Goal: Task Accomplishment & Management: Manage account settings

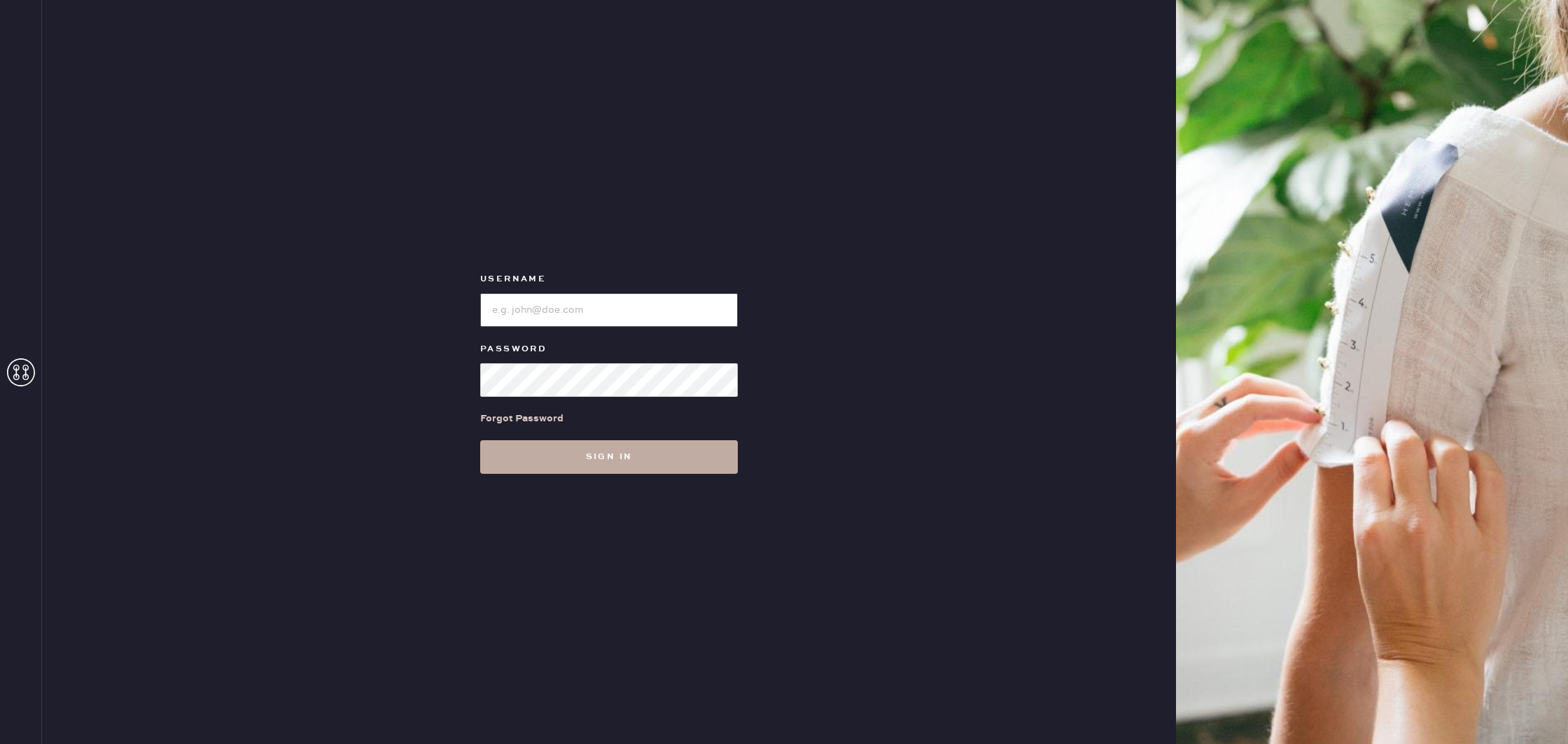
type input "reformationboston"
click at [587, 463] on button "Sign in" at bounding box center [609, 457] width 258 height 33
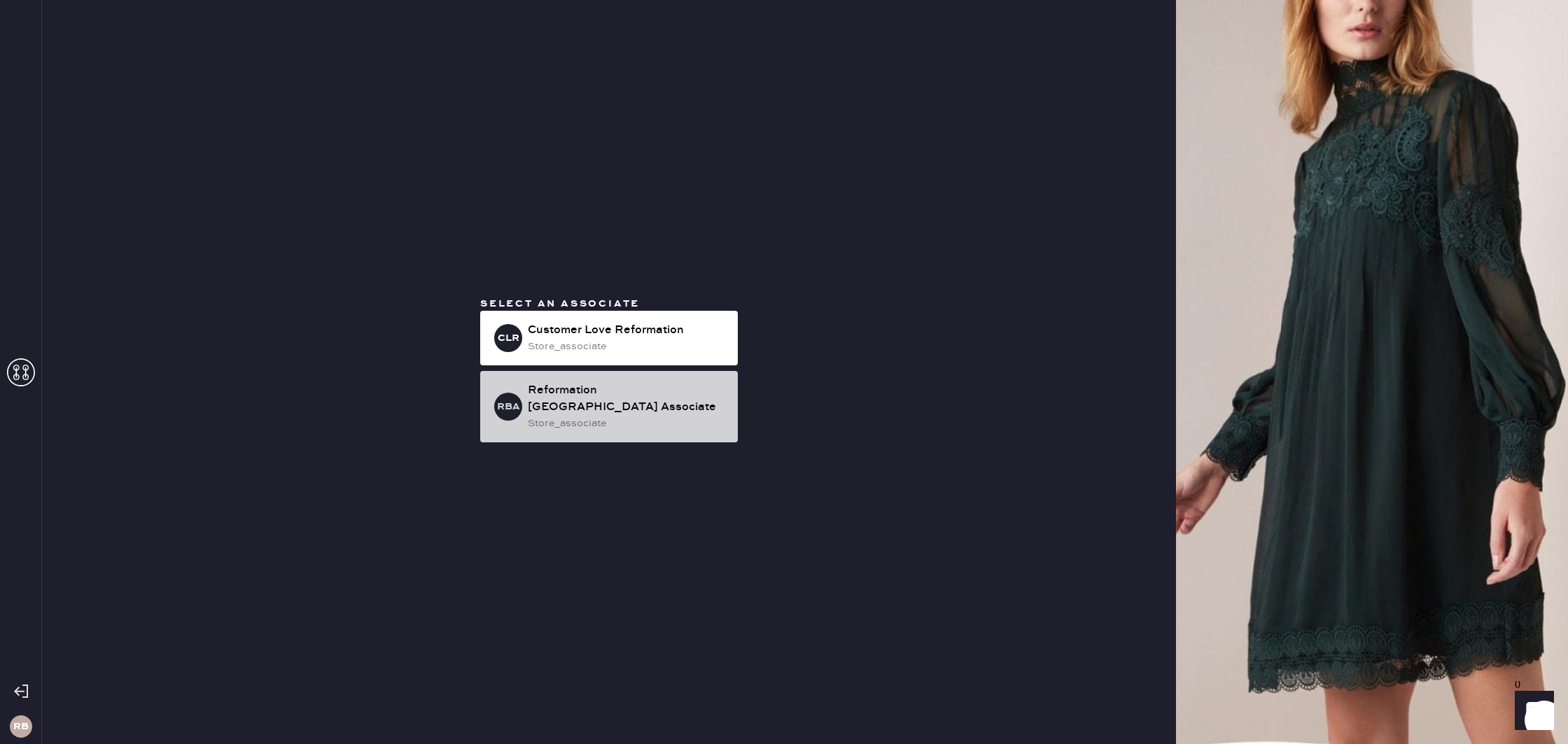
click at [570, 396] on div "Reformation [GEOGRAPHIC_DATA] Associate" at bounding box center [627, 399] width 199 height 33
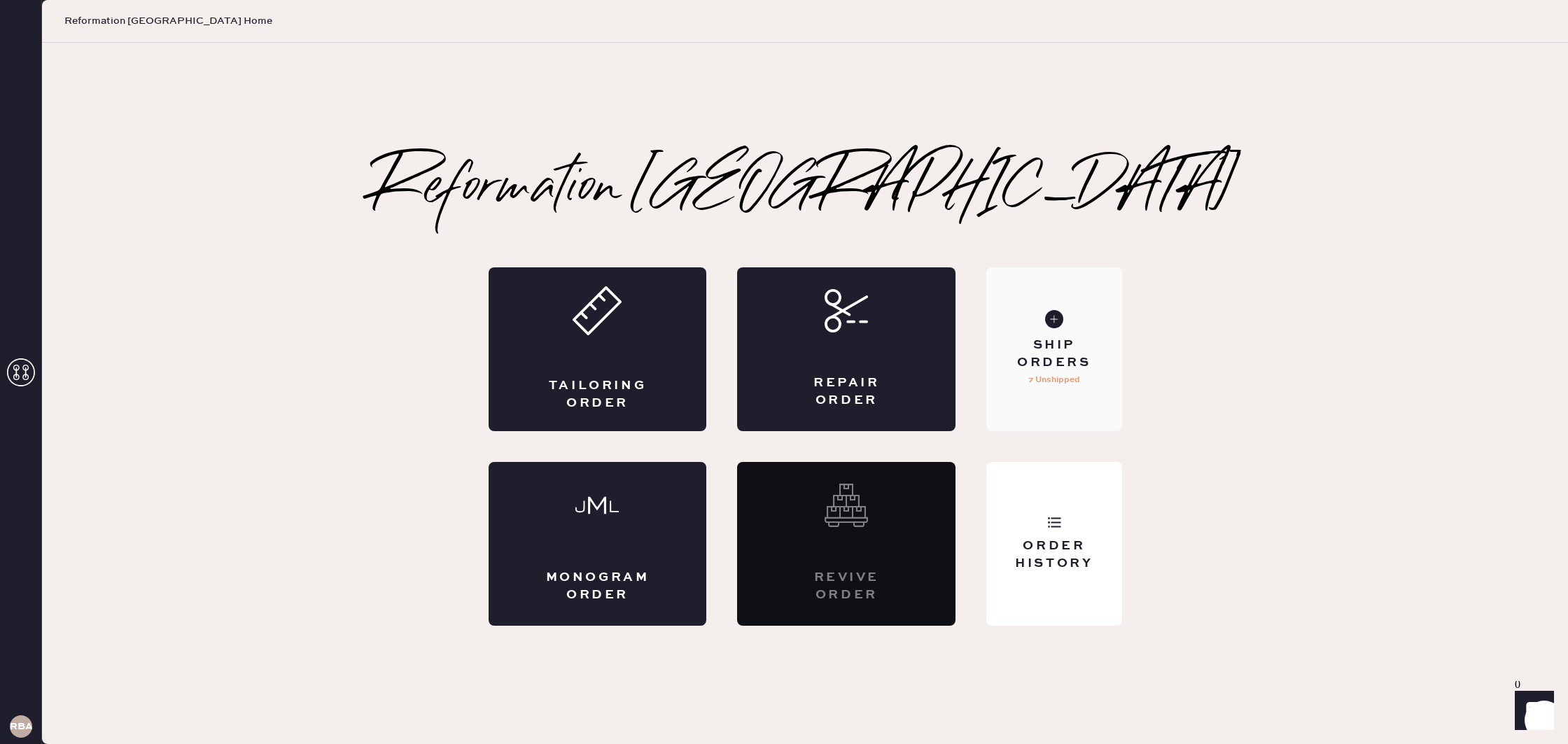
click at [1027, 350] on div "Ship Orders" at bounding box center [1054, 354] width 113 height 35
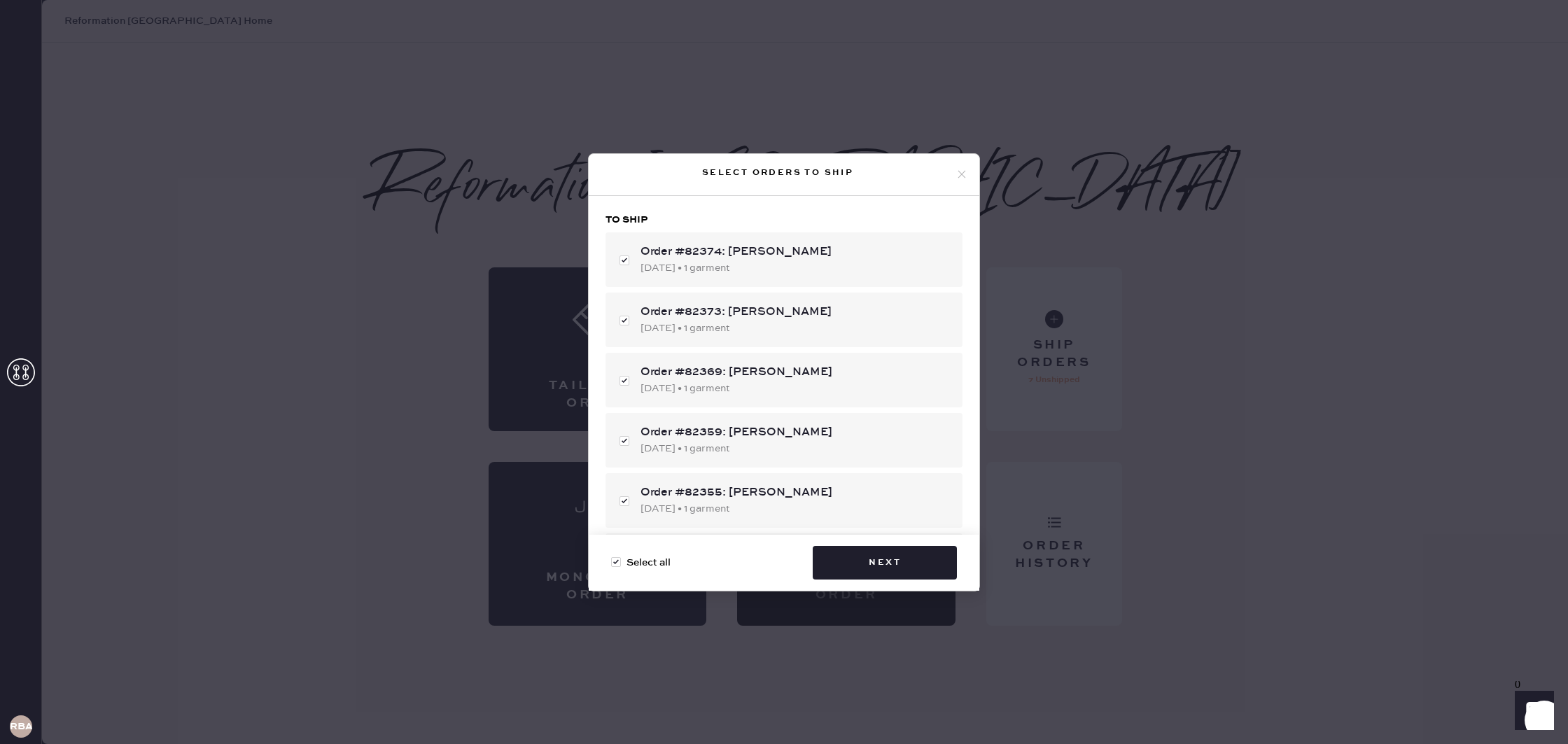
click at [962, 175] on use at bounding box center [962, 175] width 8 height 8
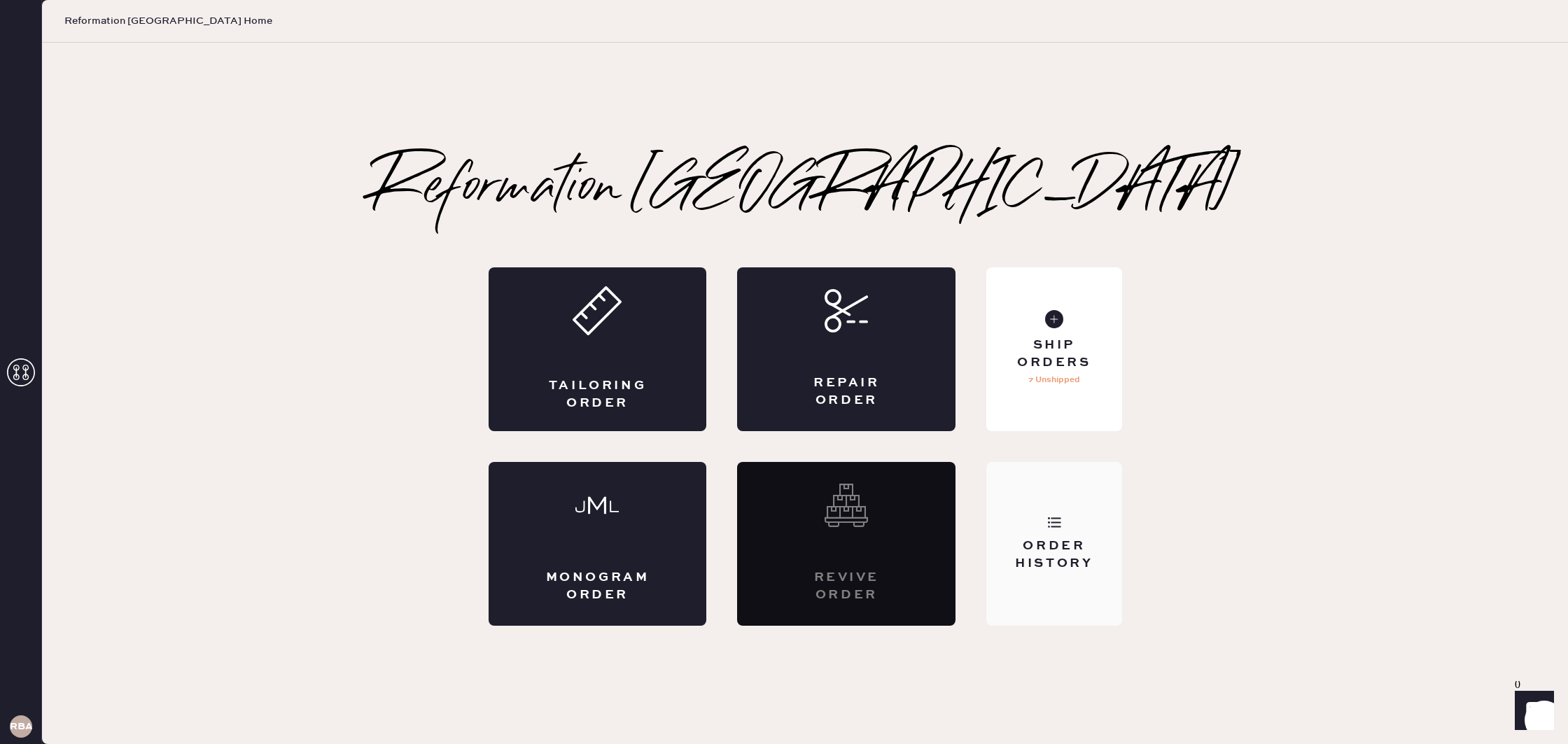
click at [1062, 503] on div "Order History" at bounding box center [1054, 544] width 135 height 164
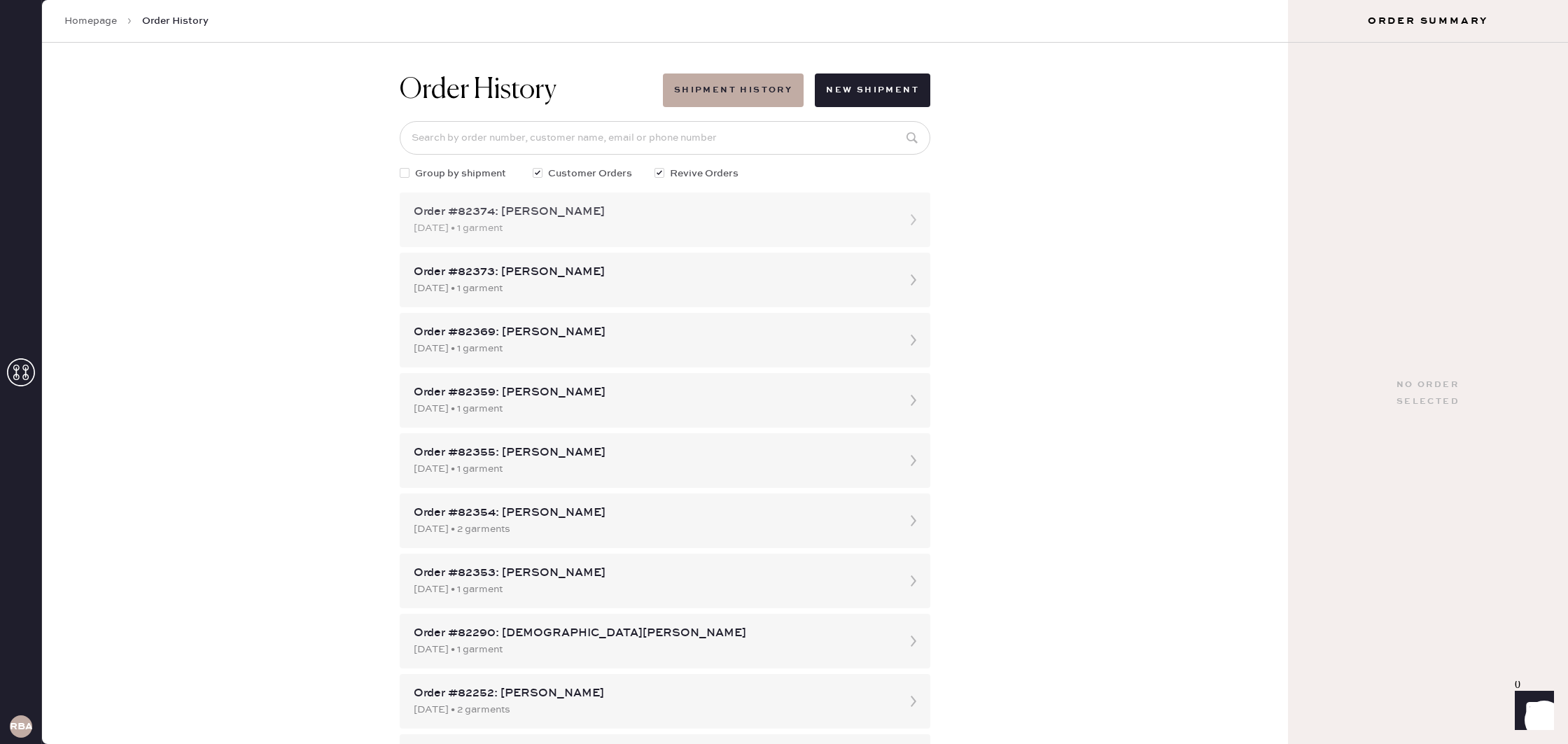
click at [546, 227] on div "[DATE] • 1 garment" at bounding box center [652, 227] width 478 height 15
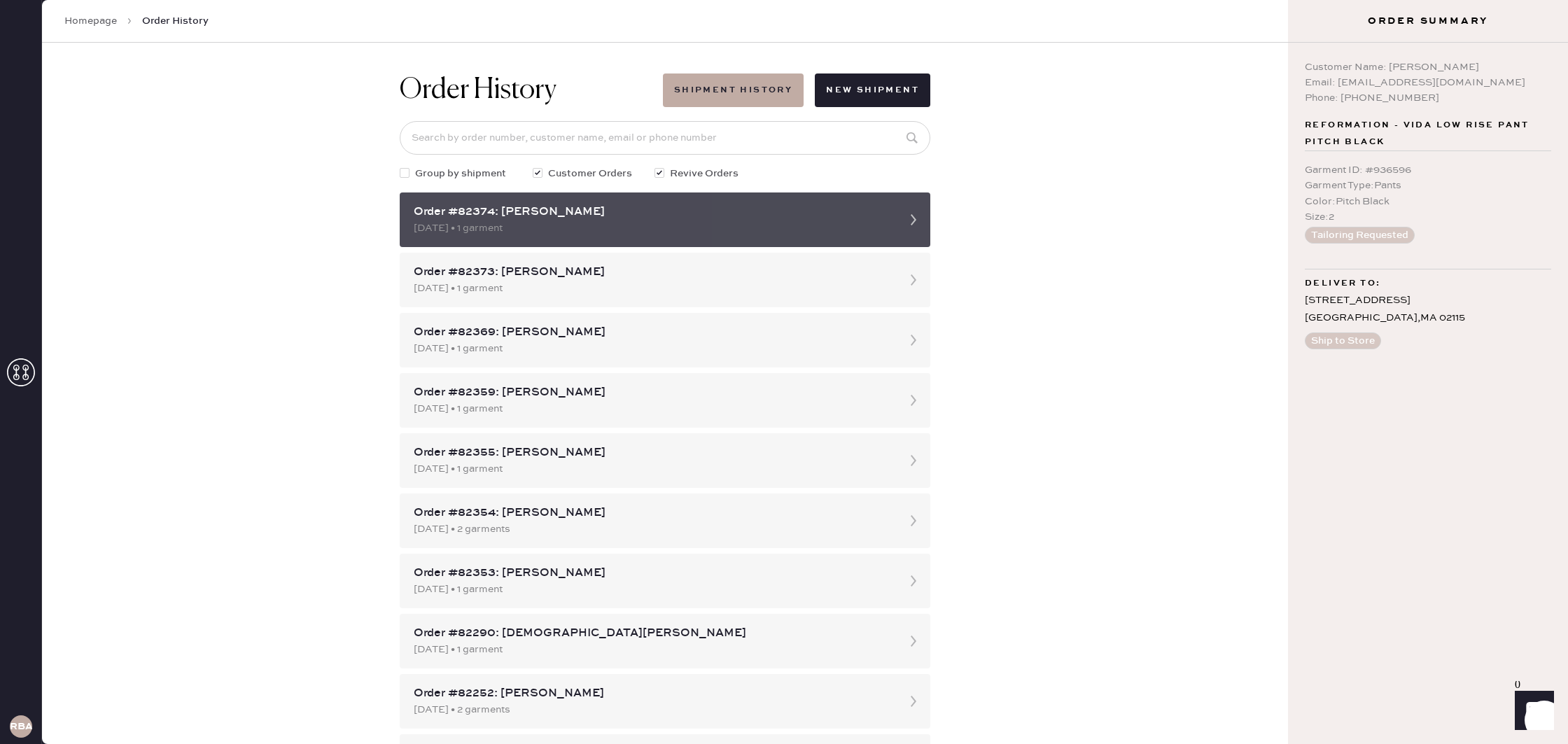
click at [723, 217] on div "Order #82374: [PERSON_NAME]" at bounding box center [652, 212] width 478 height 17
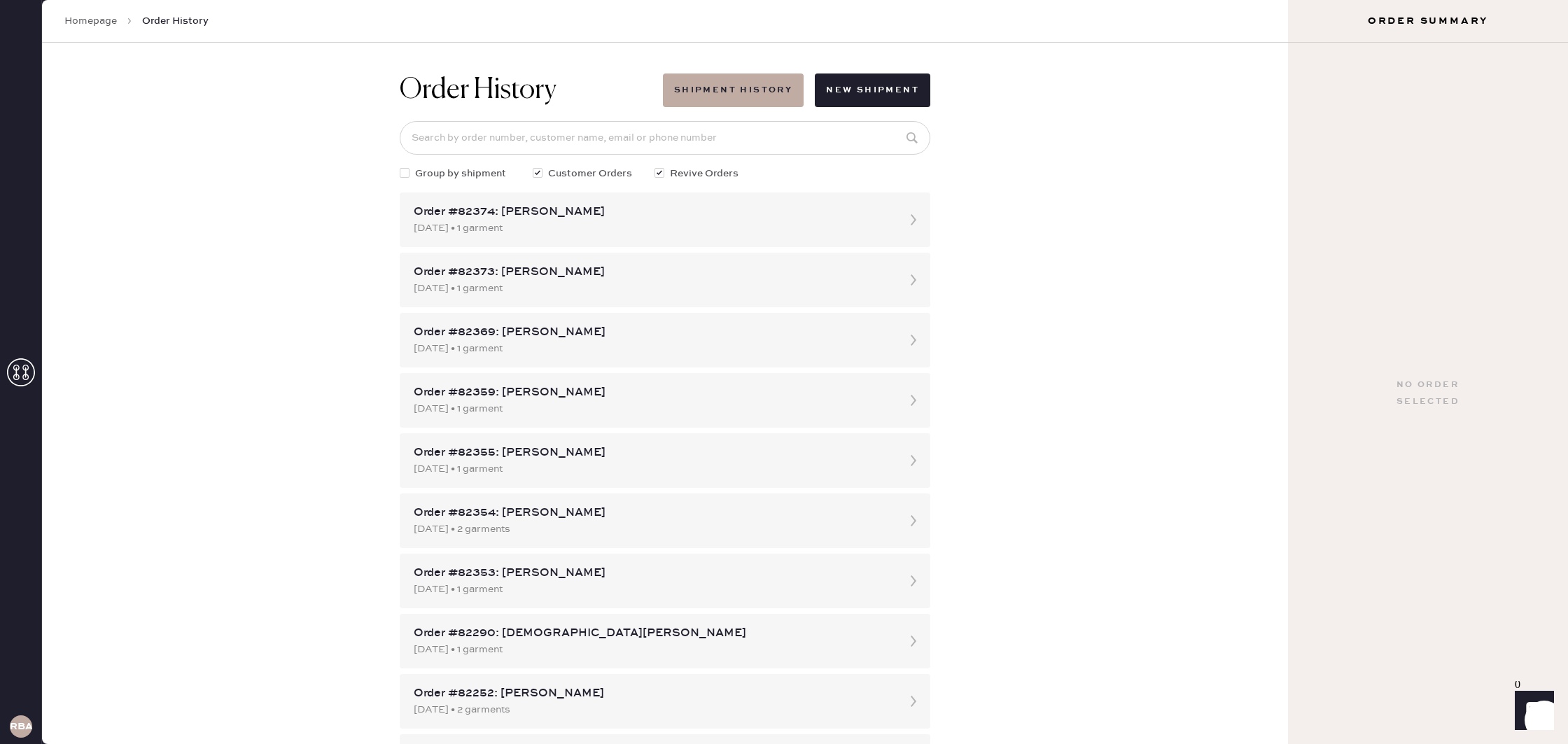
click at [101, 20] on link "Homepage" at bounding box center [91, 20] width 52 height 14
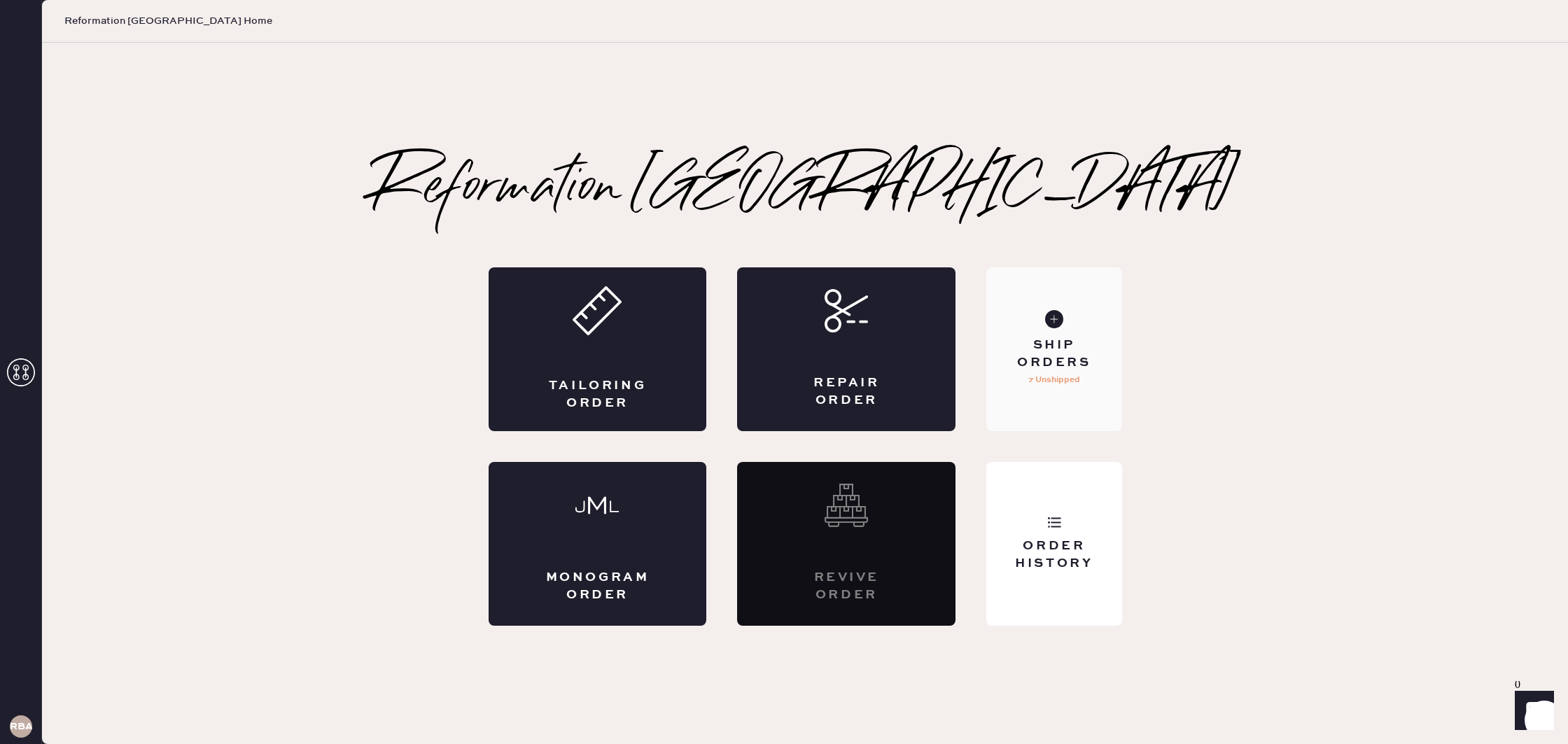
click at [1044, 360] on div "Ship Orders" at bounding box center [1054, 354] width 113 height 35
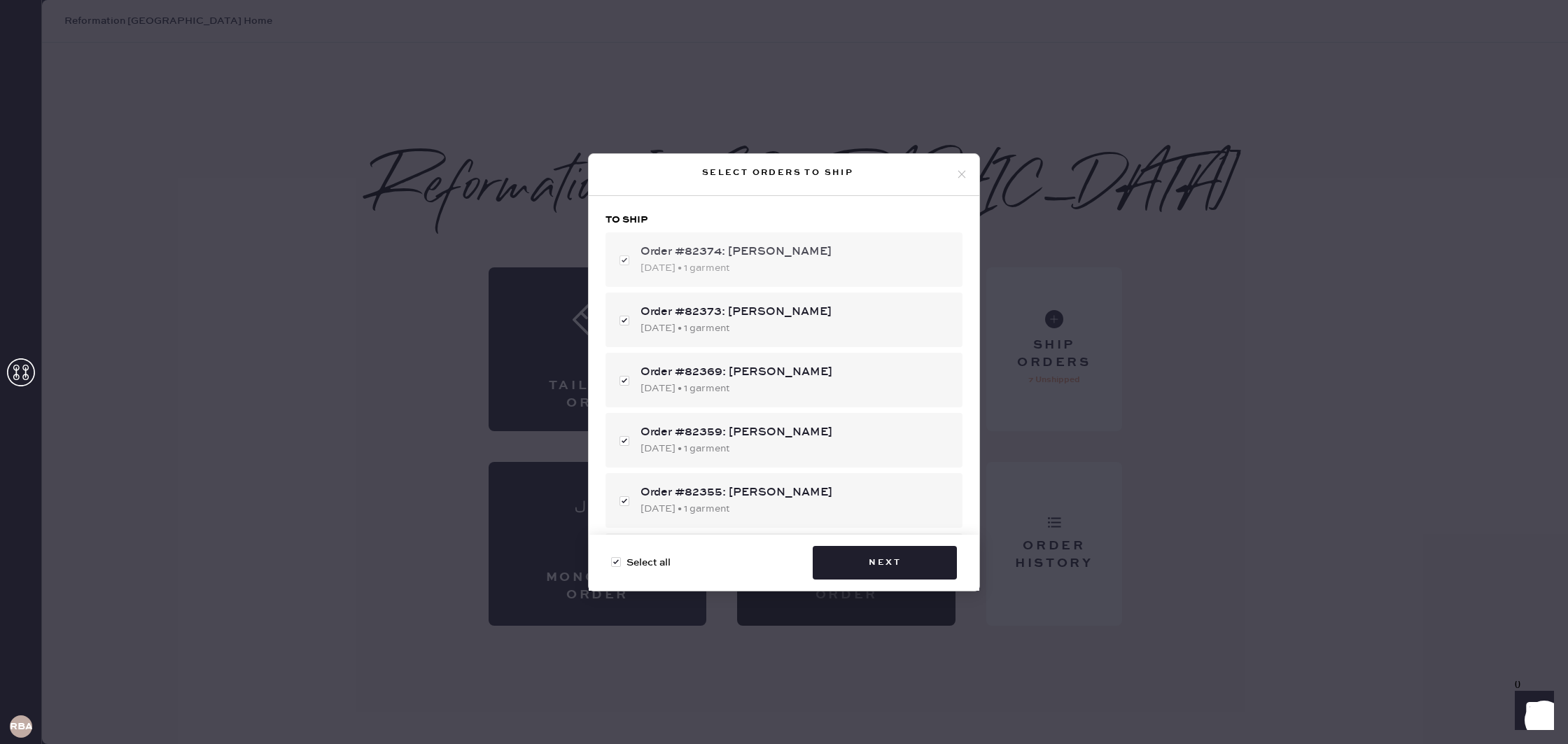
click at [750, 269] on div "[DATE] • 1 garment" at bounding box center [796, 267] width 311 height 15
checkbox input "false"
click at [750, 269] on div "[DATE] • 1 garment" at bounding box center [796, 267] width 311 height 15
checkbox input "true"
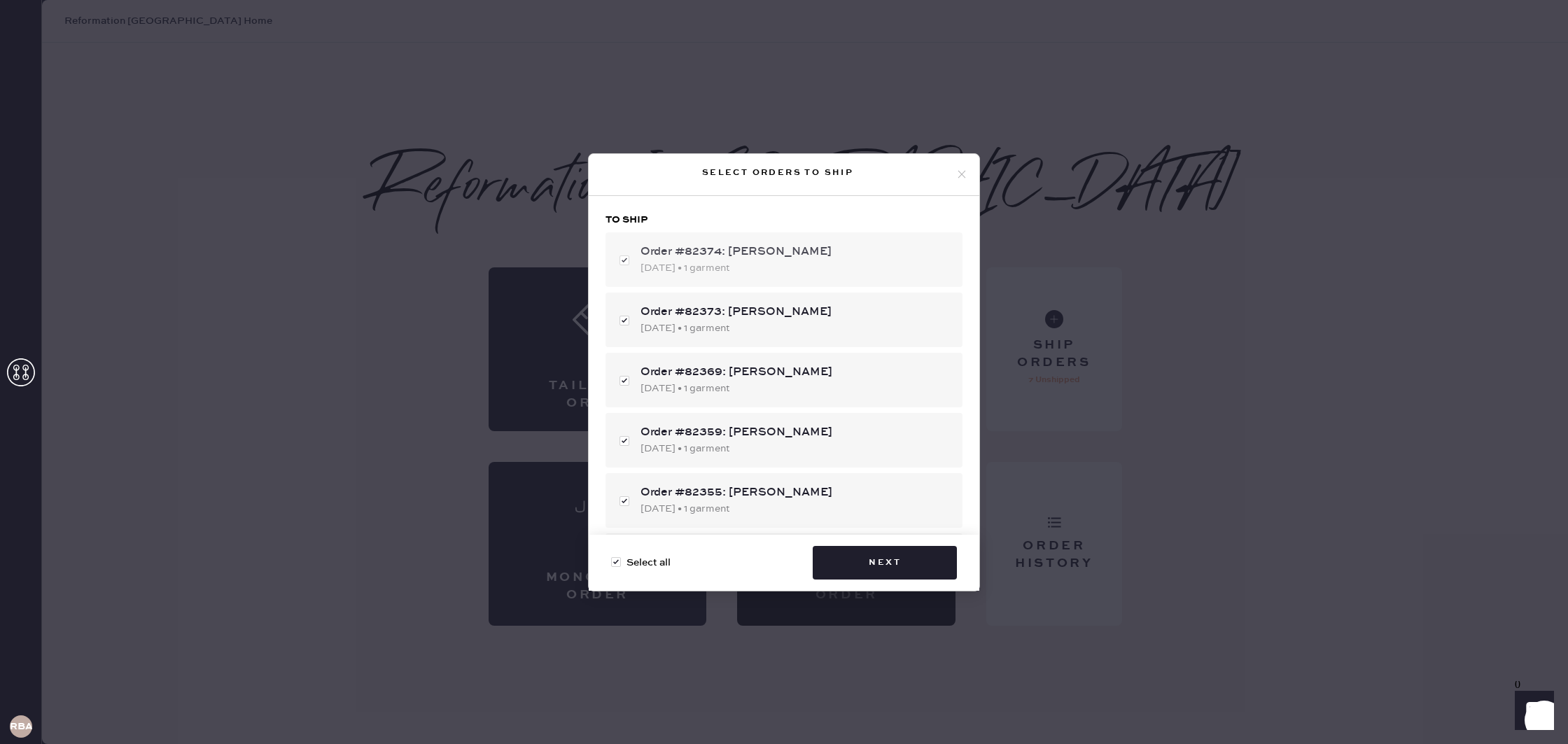
checkbox input "true"
click at [897, 563] on button "Next" at bounding box center [885, 563] width 144 height 33
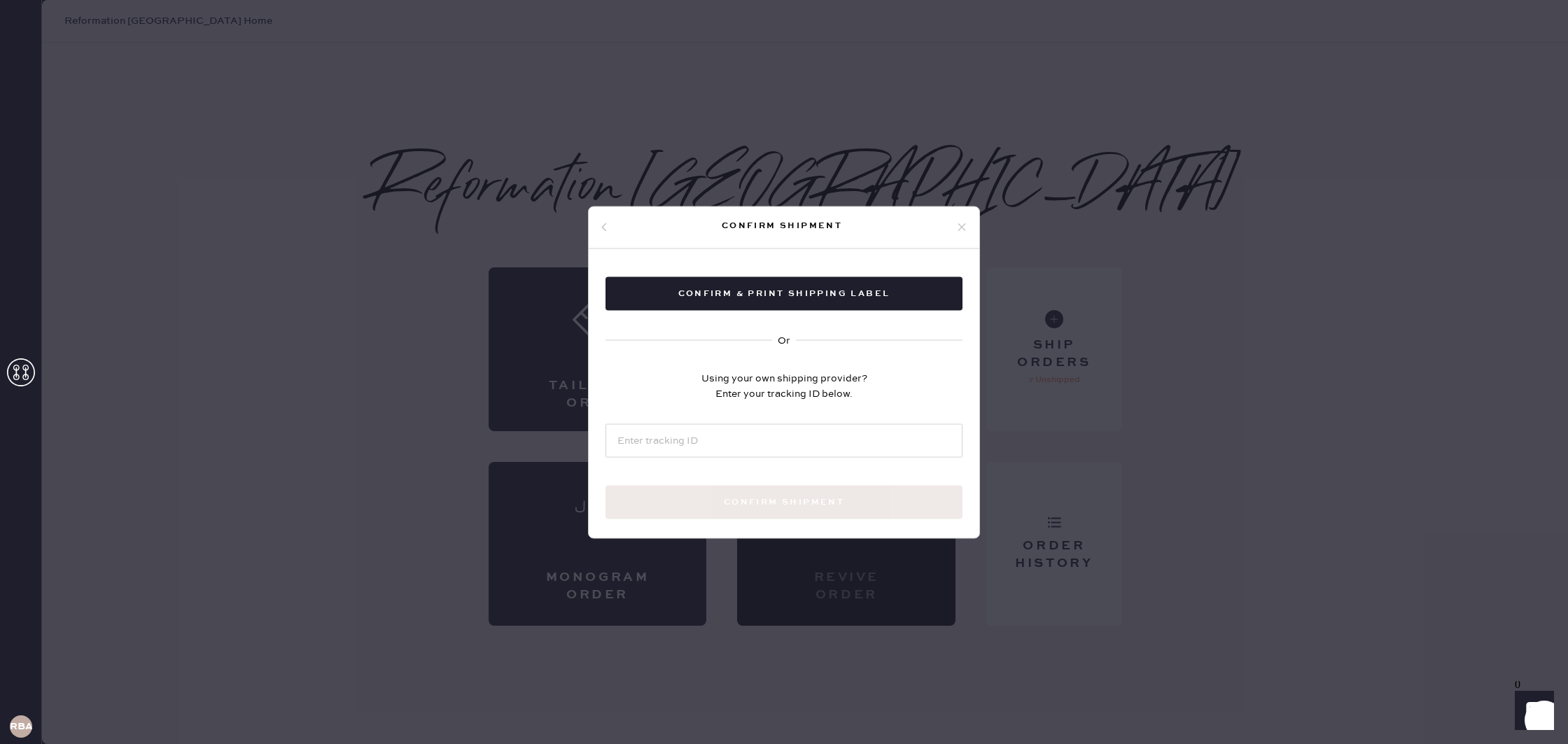
click at [959, 224] on use at bounding box center [962, 227] width 8 height 8
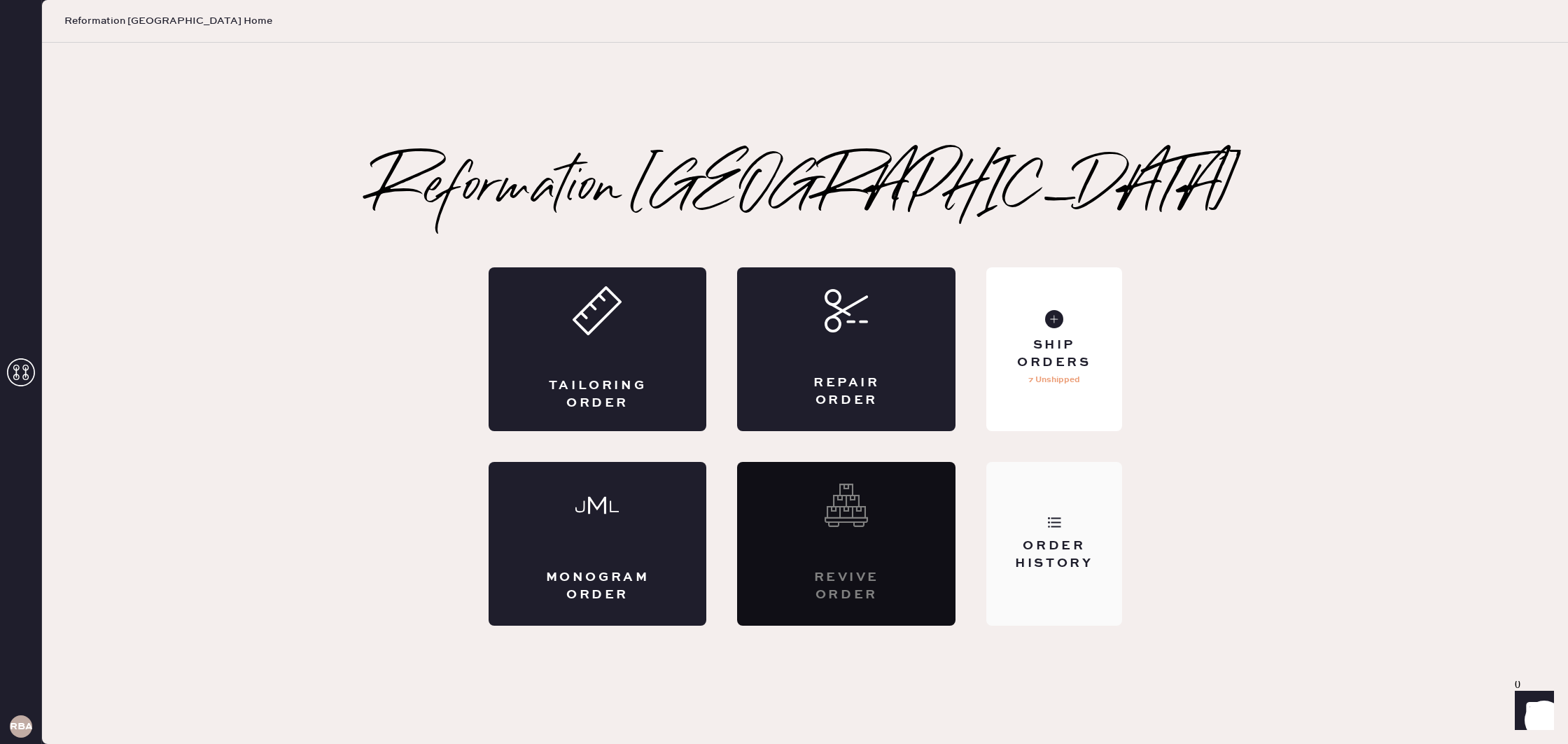
click at [1066, 521] on div "Order History" at bounding box center [1054, 544] width 135 height 164
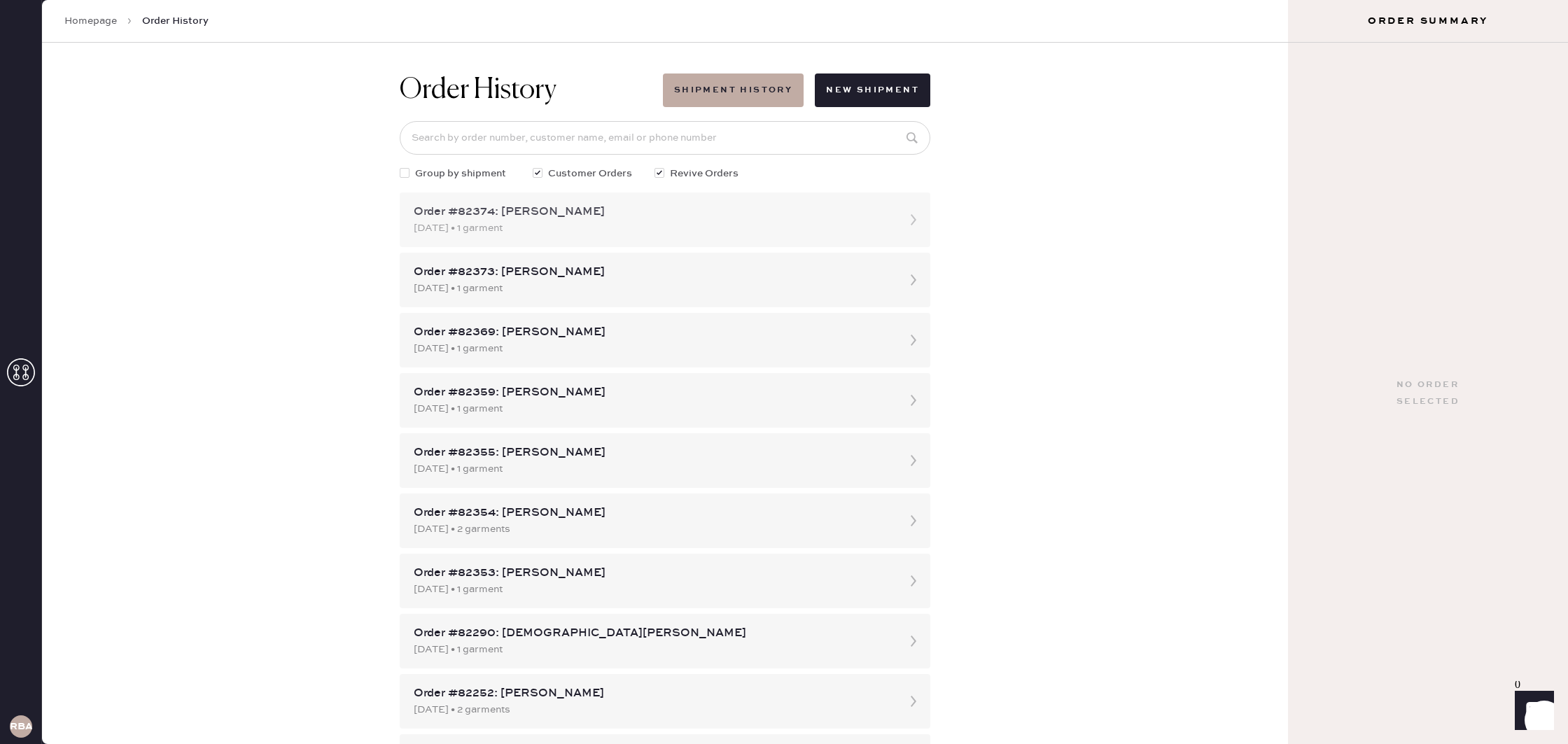
click at [723, 215] on div "Order #82374: [PERSON_NAME]" at bounding box center [652, 212] width 478 height 17
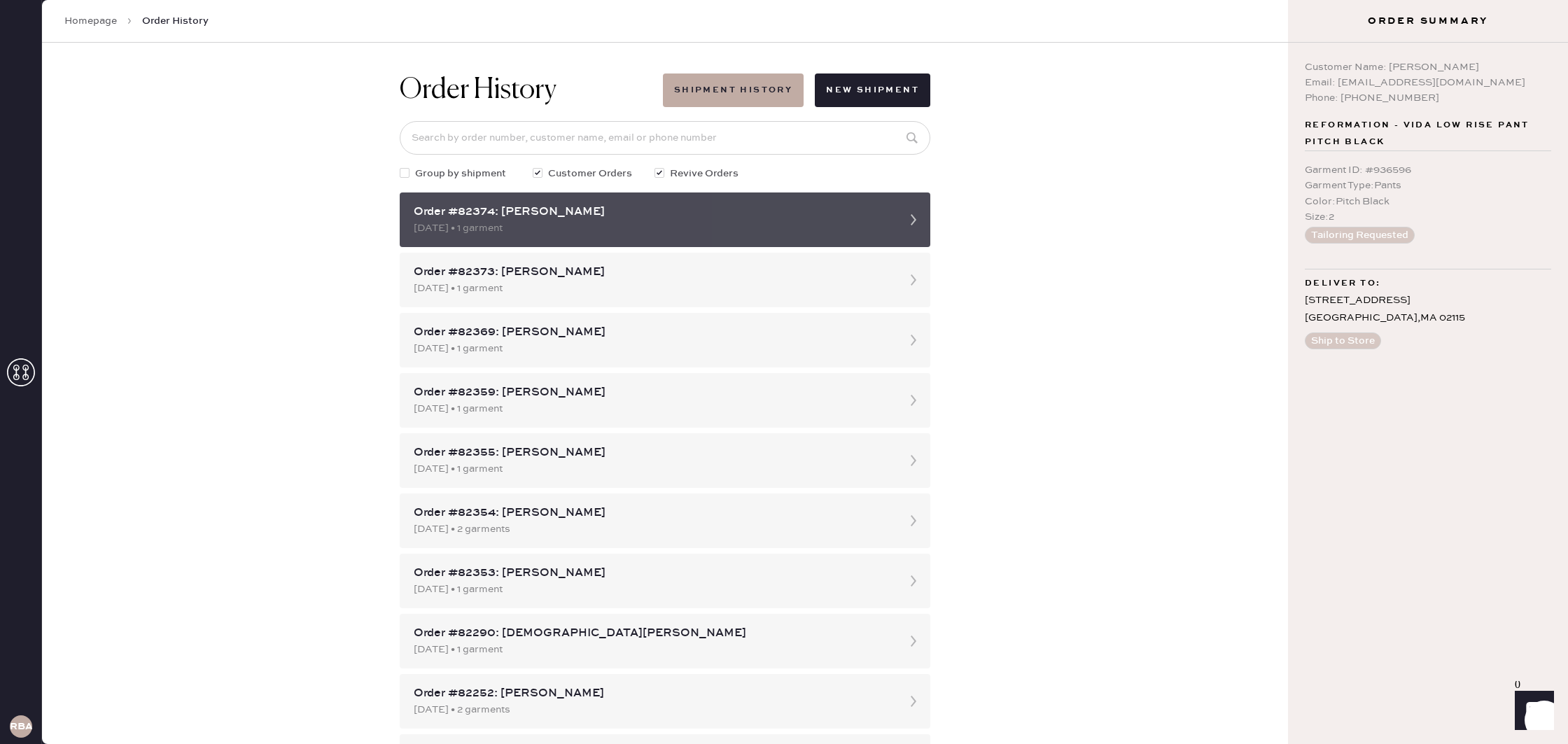
click at [914, 217] on icon at bounding box center [914, 220] width 28 height 28
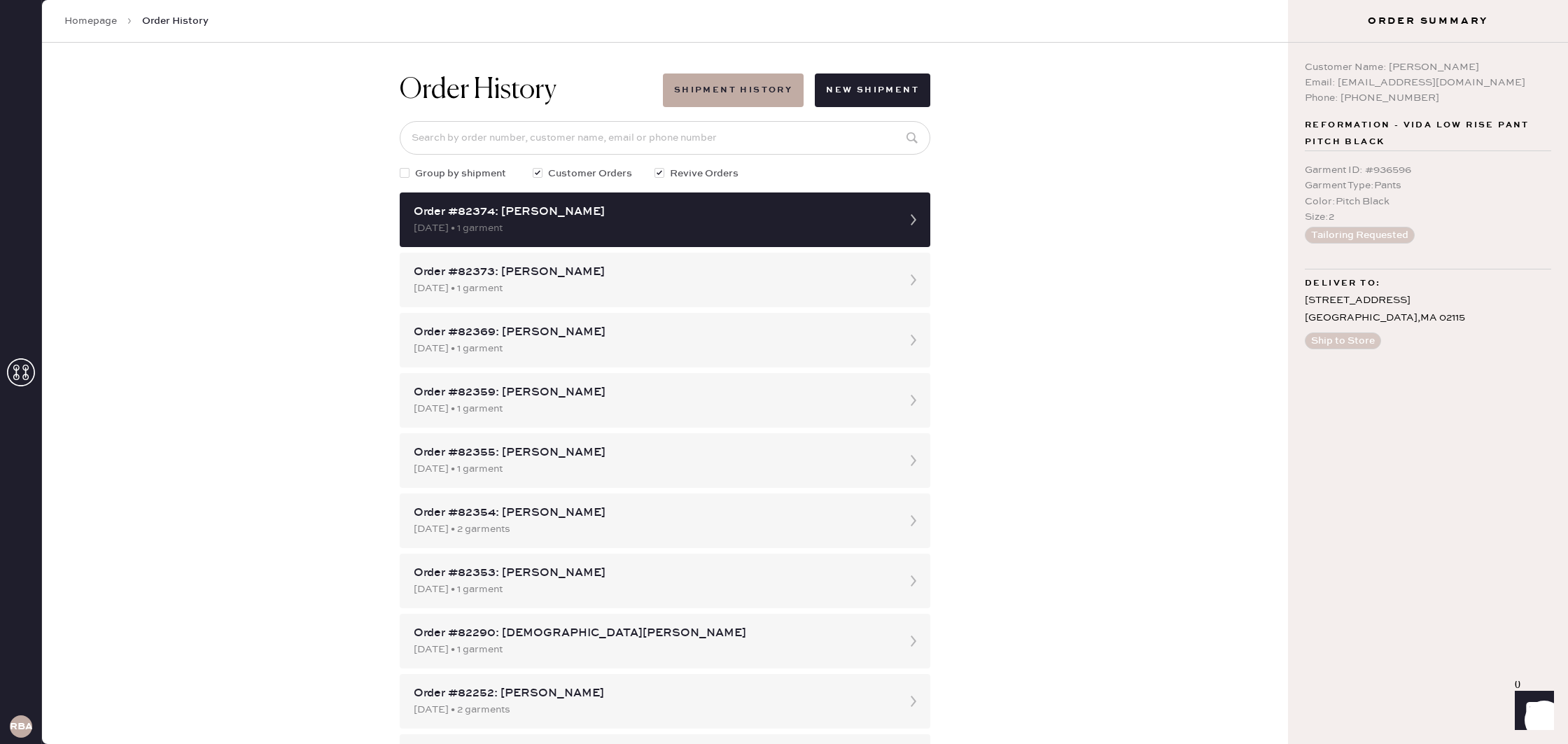
click at [75, 22] on link "Homepage" at bounding box center [91, 20] width 52 height 14
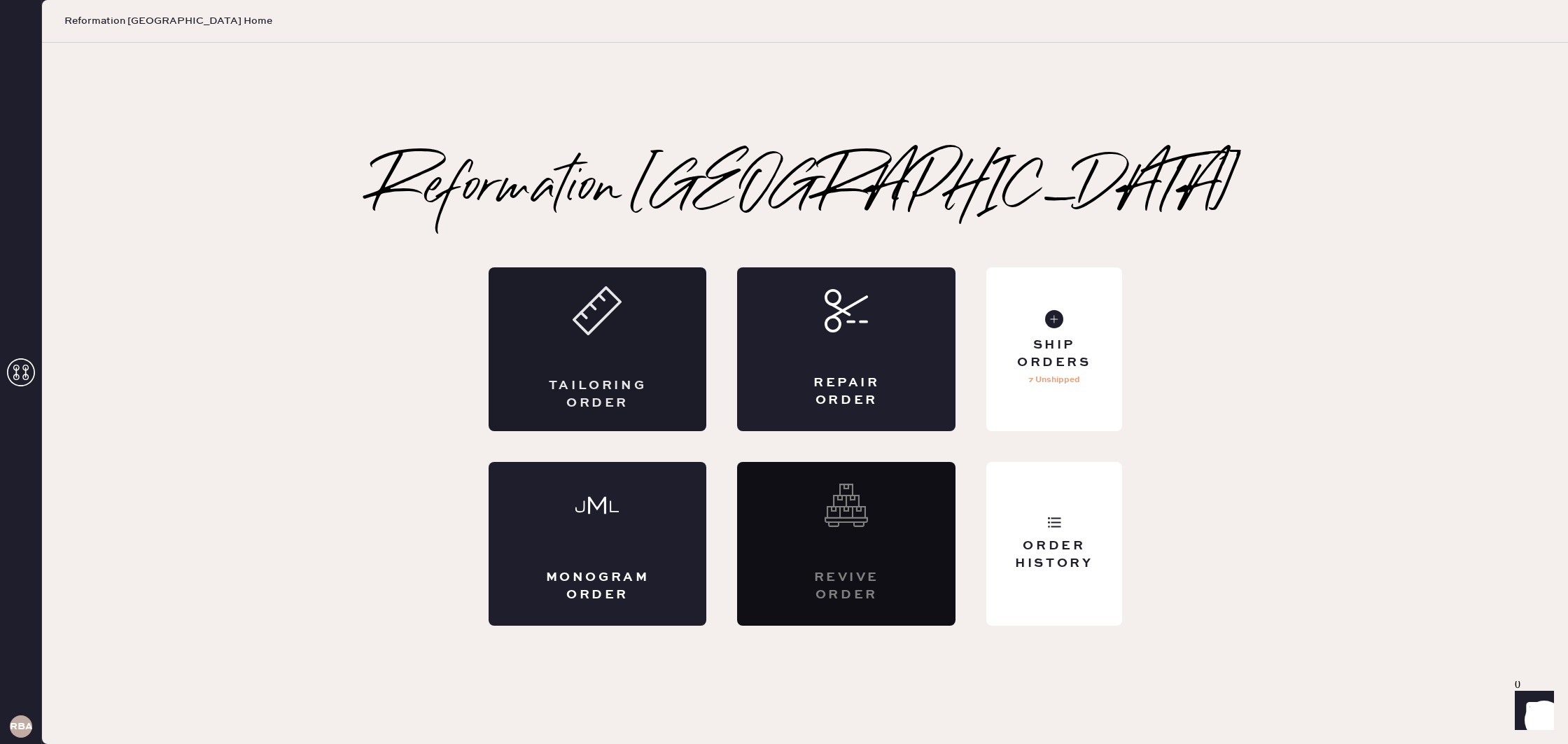
click at [633, 335] on div "Tailoring Order" at bounding box center [597, 349] width 218 height 164
